Goal: Task Accomplishment & Management: Use online tool/utility

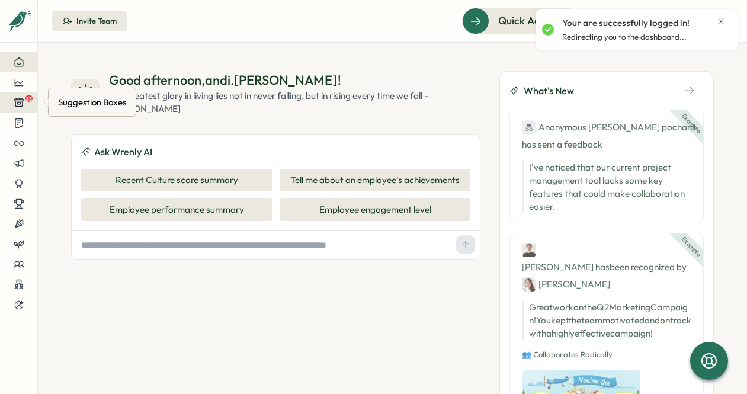
click at [27, 95] on span "83" at bounding box center [28, 98] width 7 height 7
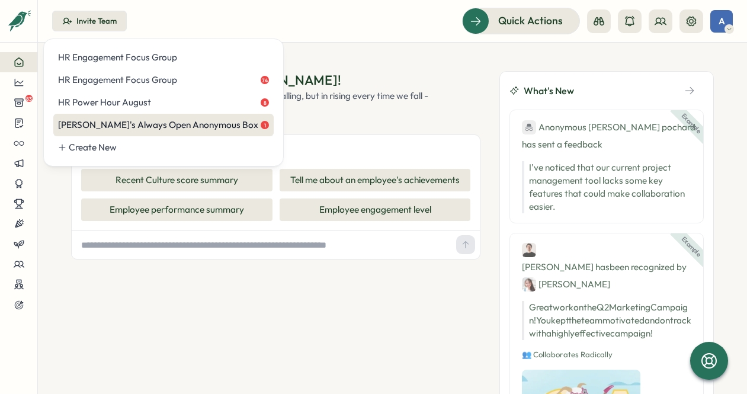
click at [131, 118] on div "[PERSON_NAME]'s Always Open Anonymous Box 1" at bounding box center [163, 124] width 211 height 13
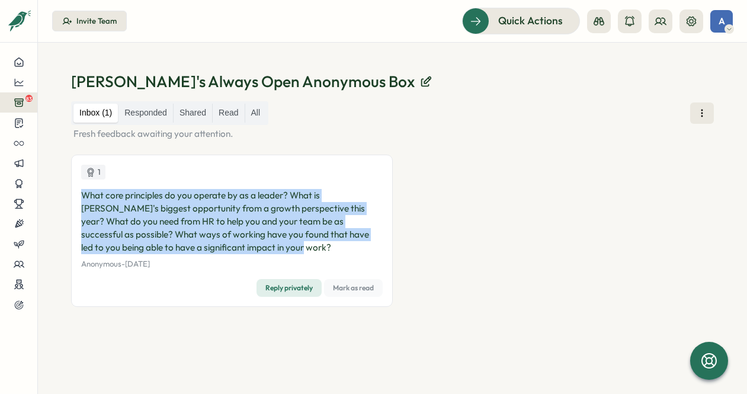
drag, startPoint x: 255, startPoint y: 251, endPoint x: 59, endPoint y: 201, distance: 202.5
click at [59, 201] on div "[PERSON_NAME]'s Always Open Anonymous Box Inbox (1) Responded Shared Read All F…" at bounding box center [392, 218] width 709 height 351
drag, startPoint x: 59, startPoint y: 201, endPoint x: 171, endPoint y: 203, distance: 111.4
copy p "What core principles do you operate by as a leader? What is [PERSON_NAME]'s big…"
